Goal: Navigation & Orientation: Find specific page/section

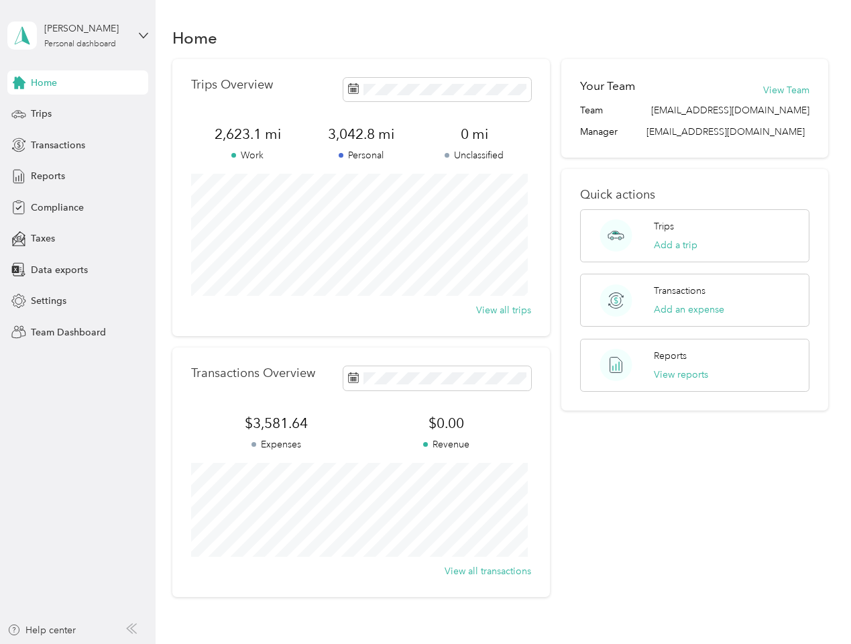
click at [425, 322] on div "Trips Overview 2,623.1 mi Work 3,042.8 mi Personal 0 mi Unclassified View all t…" at bounding box center [361, 197] width 378 height 277
click at [78, 36] on div "[PERSON_NAME]" at bounding box center [86, 28] width 84 height 14
click at [78, 83] on div "You’re signed in as [EMAIL_ADDRESS][DOMAIN_NAME] Team dashboard Personal dashbo…" at bounding box center [148, 117] width 282 height 137
click at [19, 83] on div "You’re signed in as [EMAIL_ADDRESS][DOMAIN_NAME] Team dashboard Personal dashbo…" at bounding box center [148, 117] width 282 height 137
click at [78, 114] on div "Trips" at bounding box center [77, 114] width 141 height 24
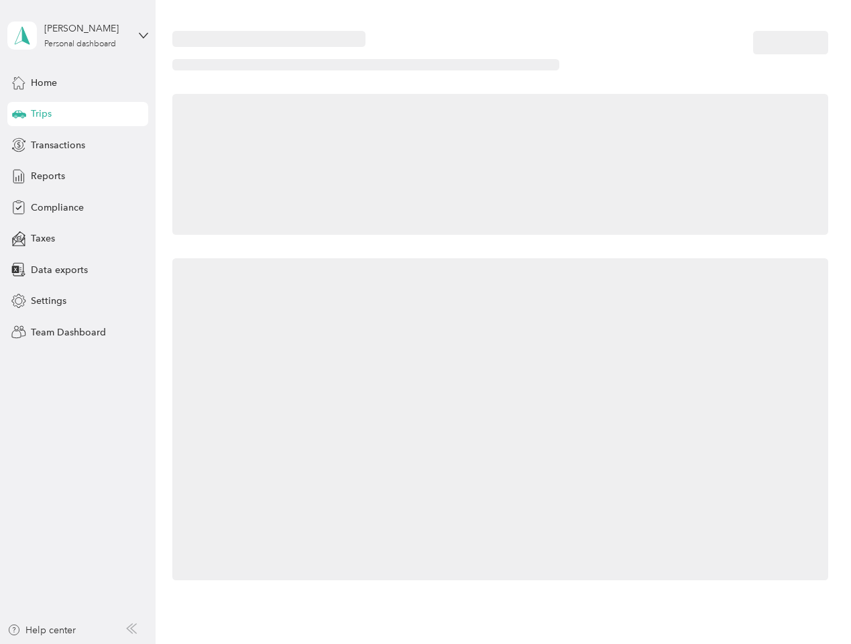
click at [19, 114] on icon at bounding box center [19, 113] width 14 height 7
click at [78, 145] on span "Transactions" at bounding box center [58, 145] width 54 height 14
click at [19, 145] on icon at bounding box center [18, 145] width 15 height 15
click at [78, 176] on div "Reports" at bounding box center [77, 176] width 141 height 24
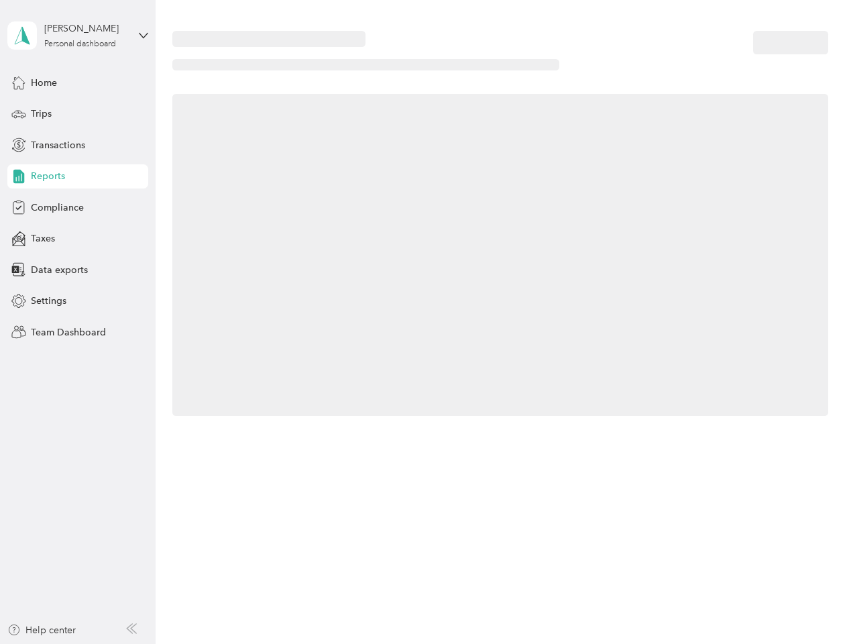
click at [19, 176] on icon at bounding box center [18, 176] width 15 height 15
